Goal: Find specific page/section: Find specific page/section

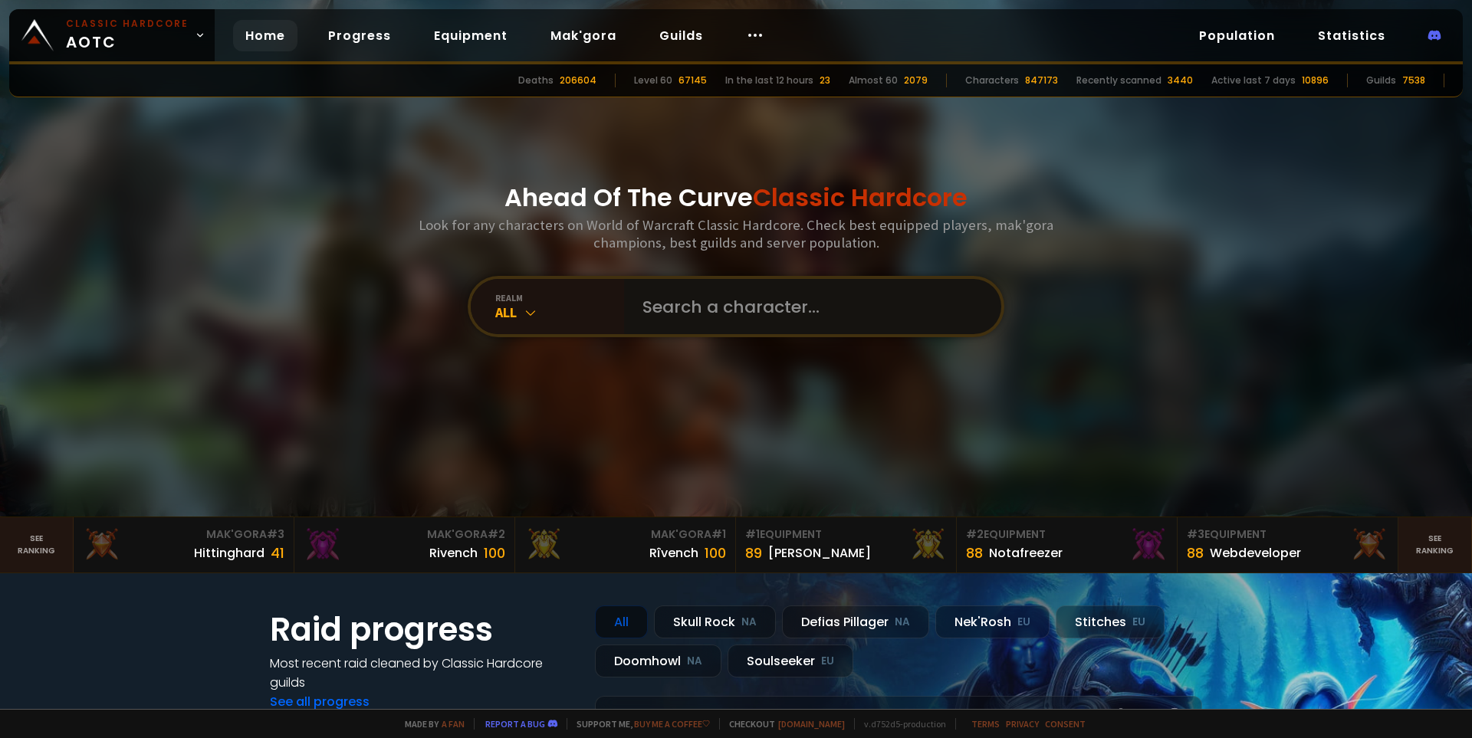
click at [714, 309] on input "text" at bounding box center [807, 306] width 349 height 55
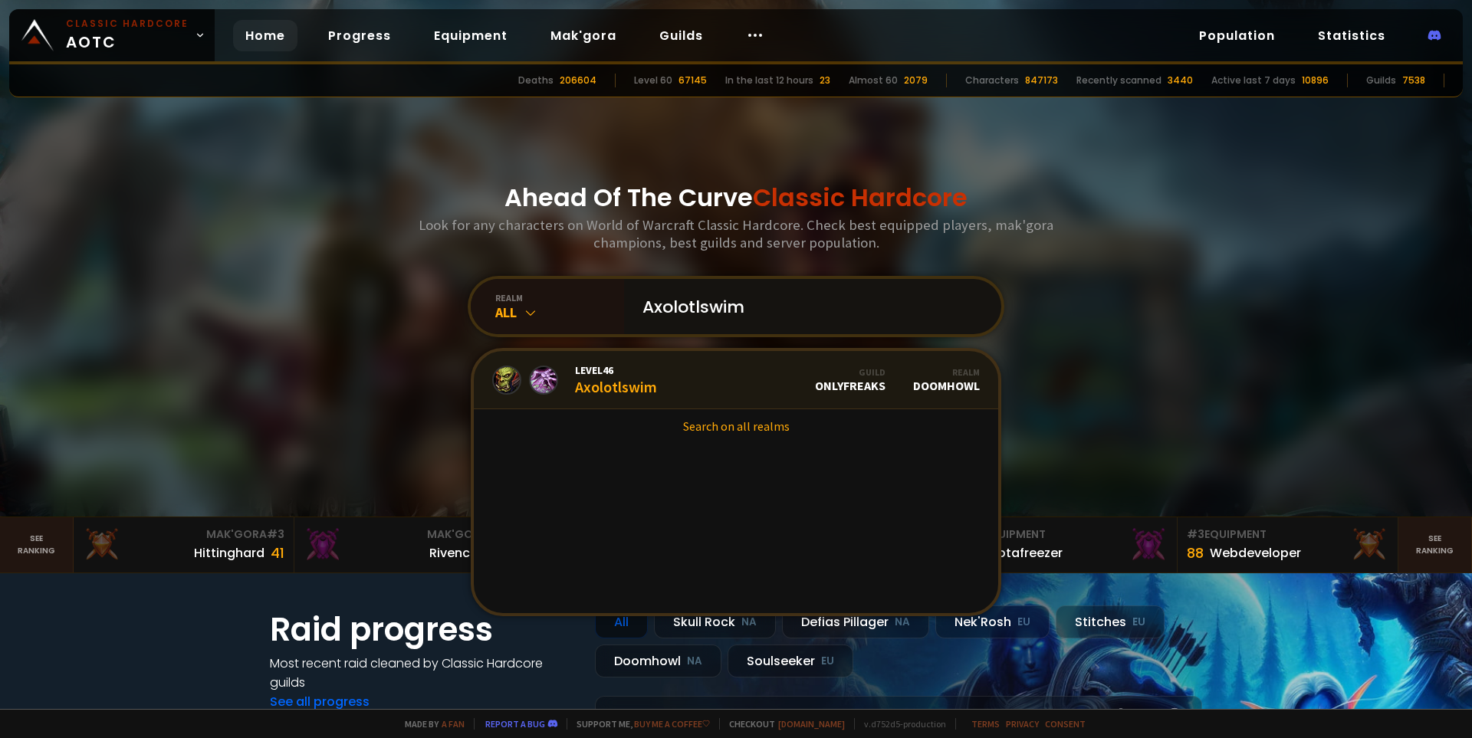
type input "Axolotlswim"
click at [647, 375] on span "Level 46" at bounding box center [616, 370] width 82 height 14
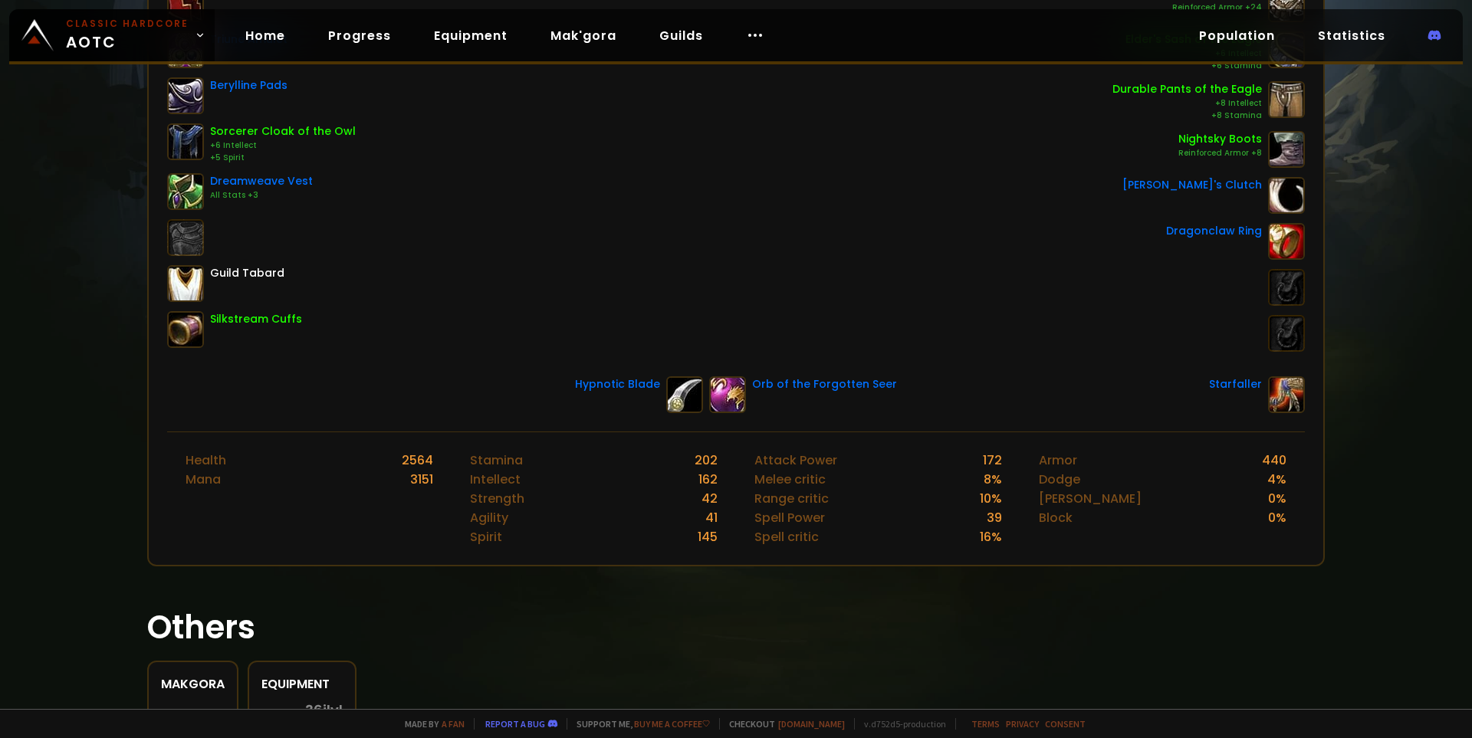
scroll to position [77, 0]
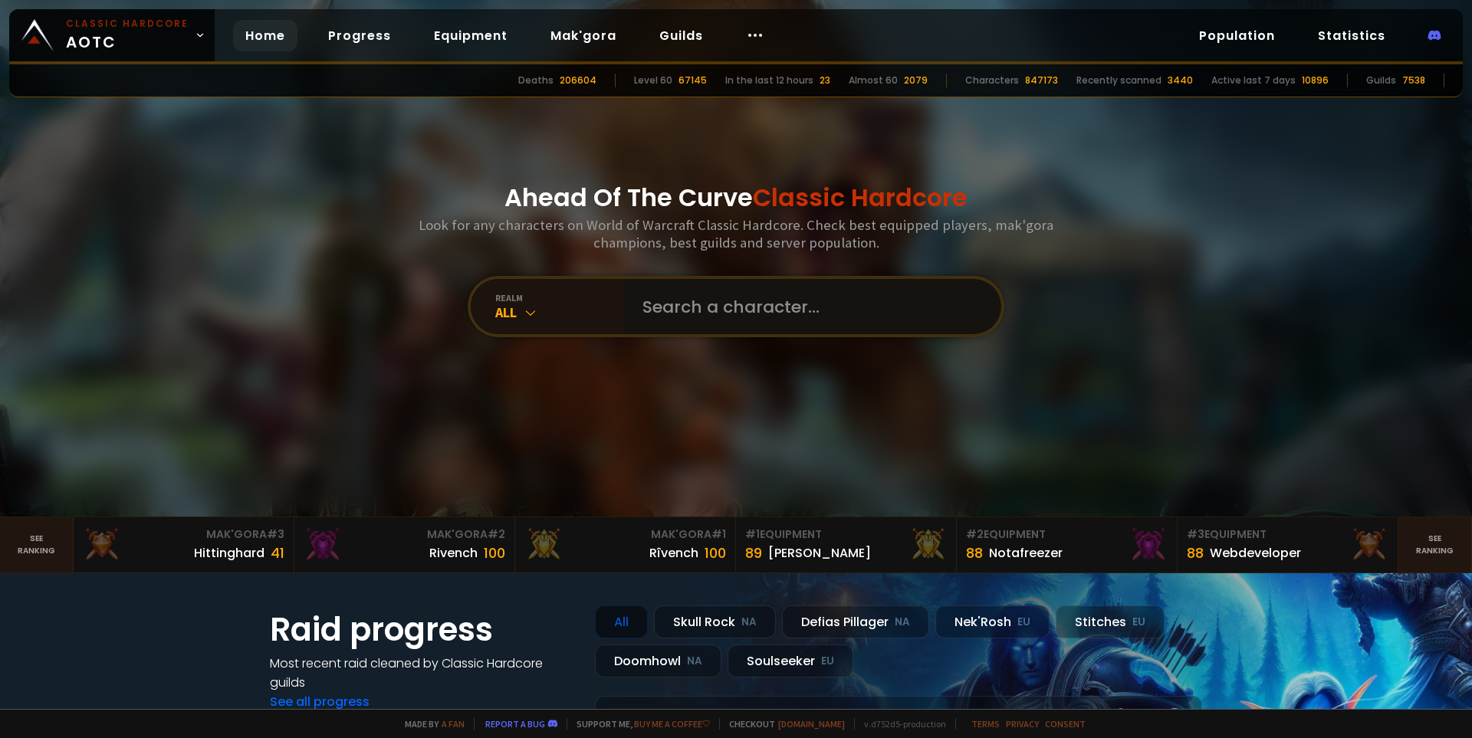
click at [665, 301] on input "text" at bounding box center [807, 306] width 349 height 55
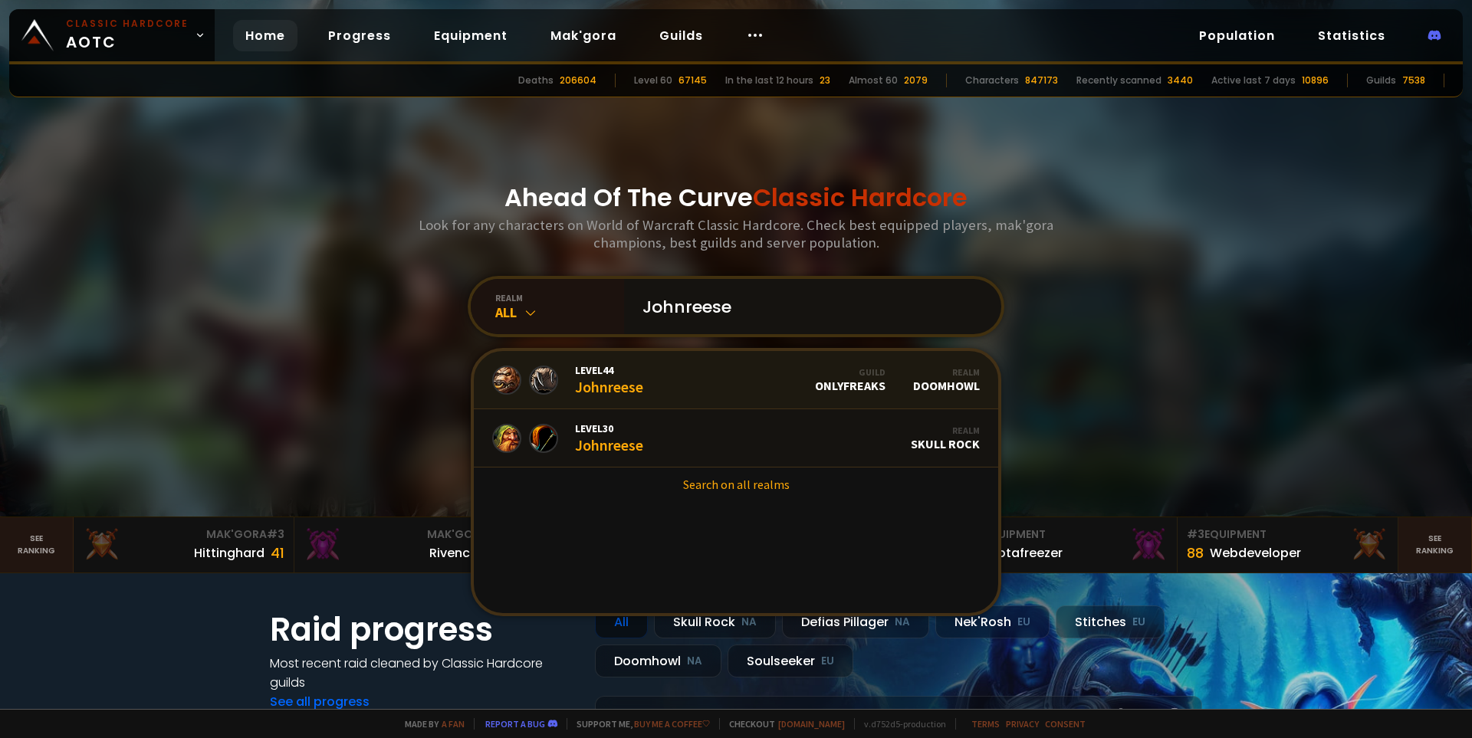
type input "Johnreese"
click at [600, 369] on span "Level 44" at bounding box center [609, 370] width 68 height 14
